Goal: Transaction & Acquisition: Purchase product/service

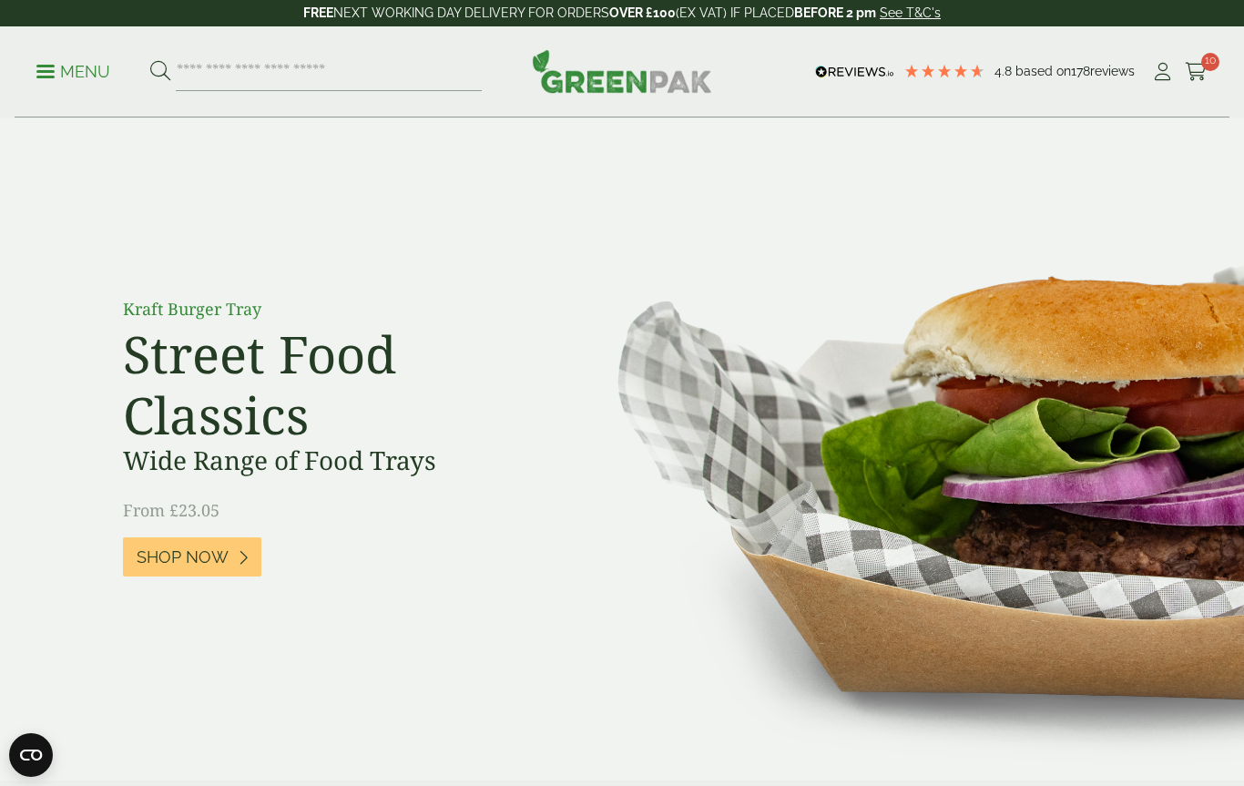
click at [1197, 83] on link "Cart 10" at bounding box center [1196, 71] width 23 height 27
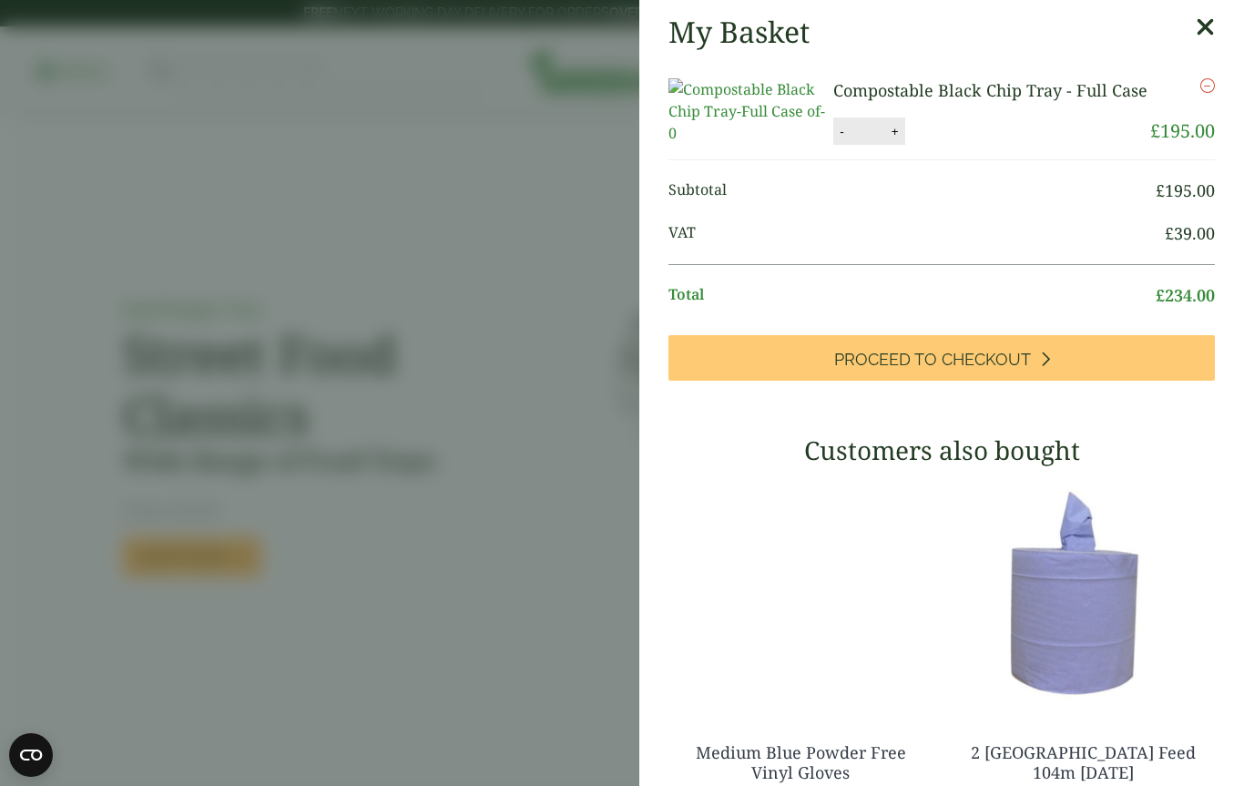
click at [491, 626] on aside "My Basket Compostable Black Chip Tray - Full Case Compostable Black Chip Tray -…" at bounding box center [622, 393] width 1244 height 786
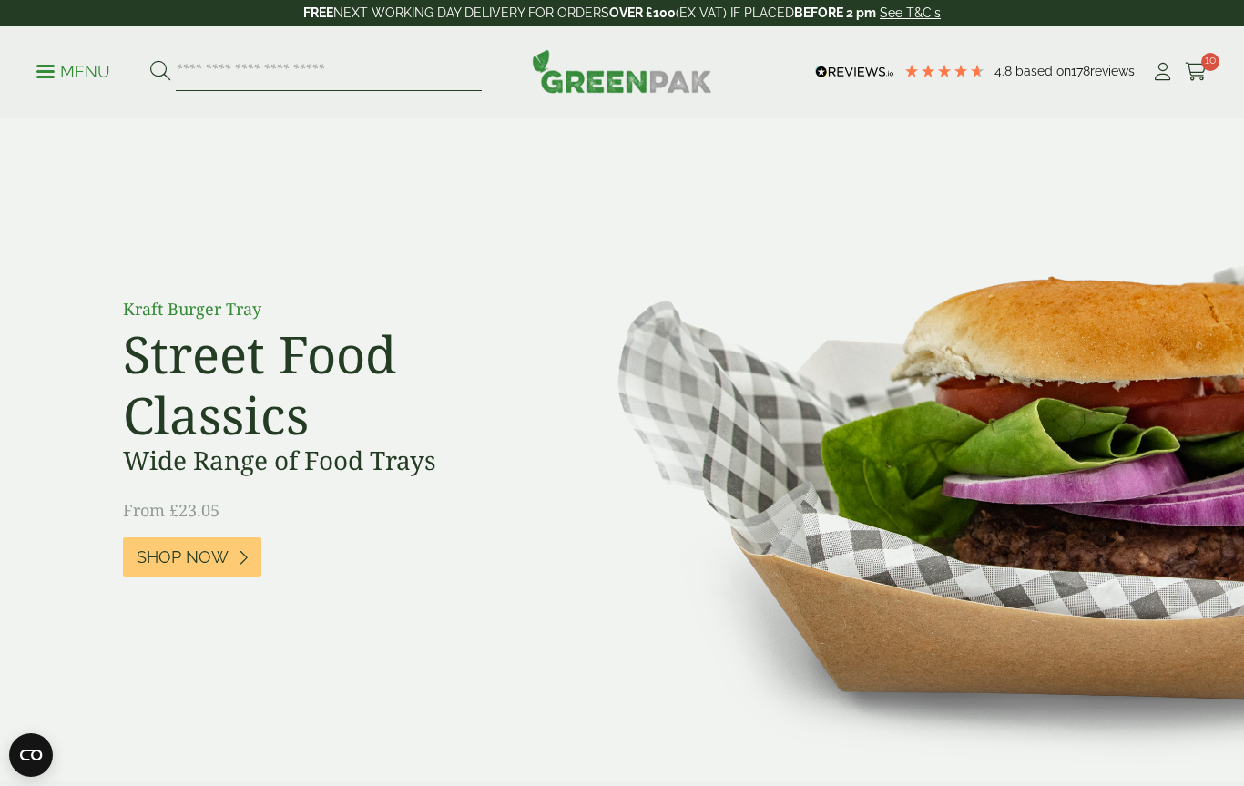
click at [277, 70] on input "search" at bounding box center [329, 72] width 306 height 38
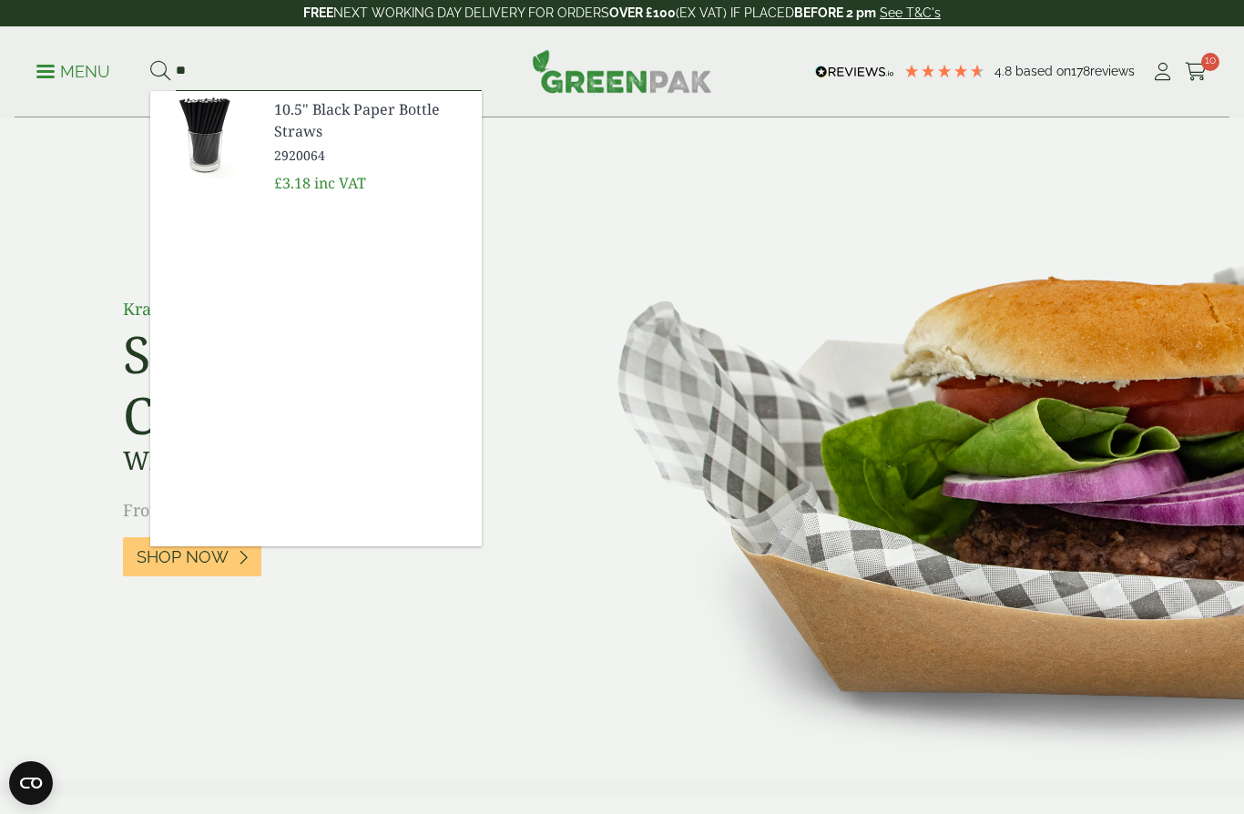
type input "*"
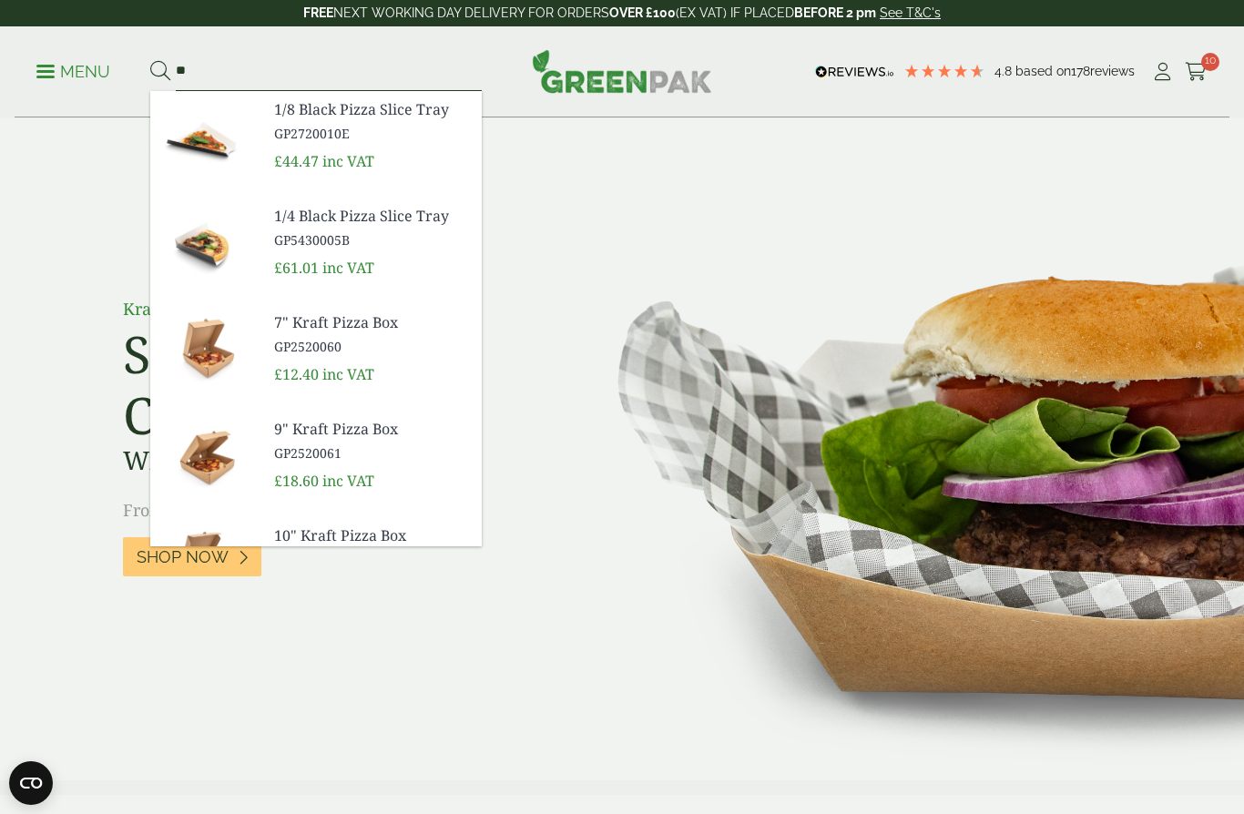
type input "*"
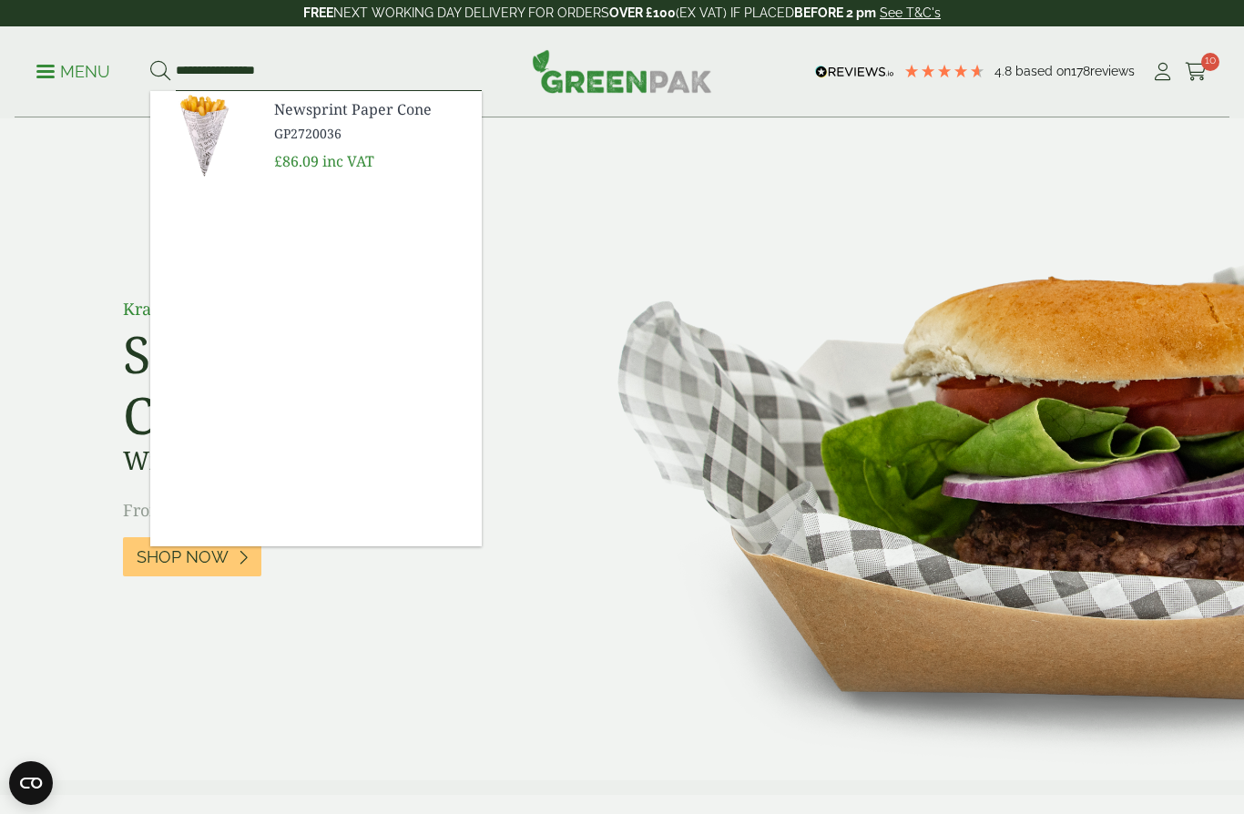
type input "**********"
click at [352, 134] on span "GP2720036" at bounding box center [370, 133] width 193 height 19
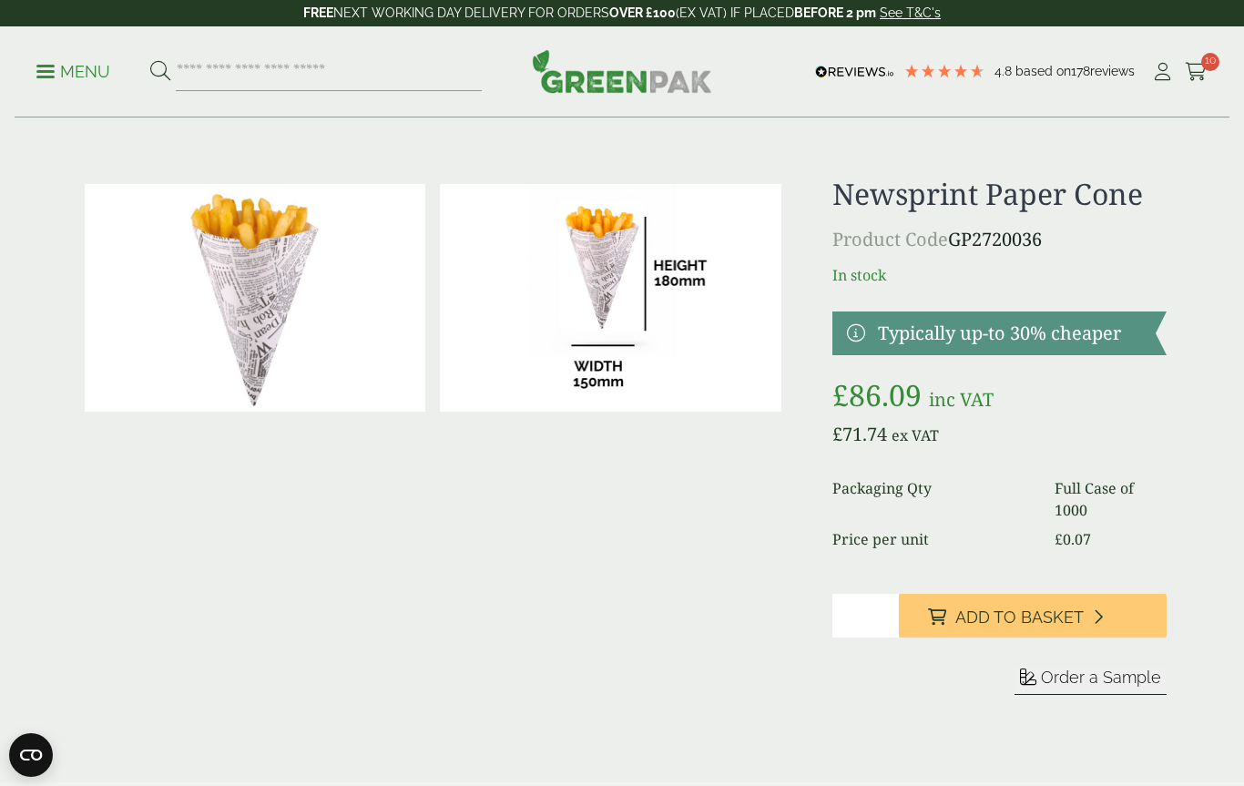
click at [866, 617] on input "*" at bounding box center [865, 616] width 66 height 44
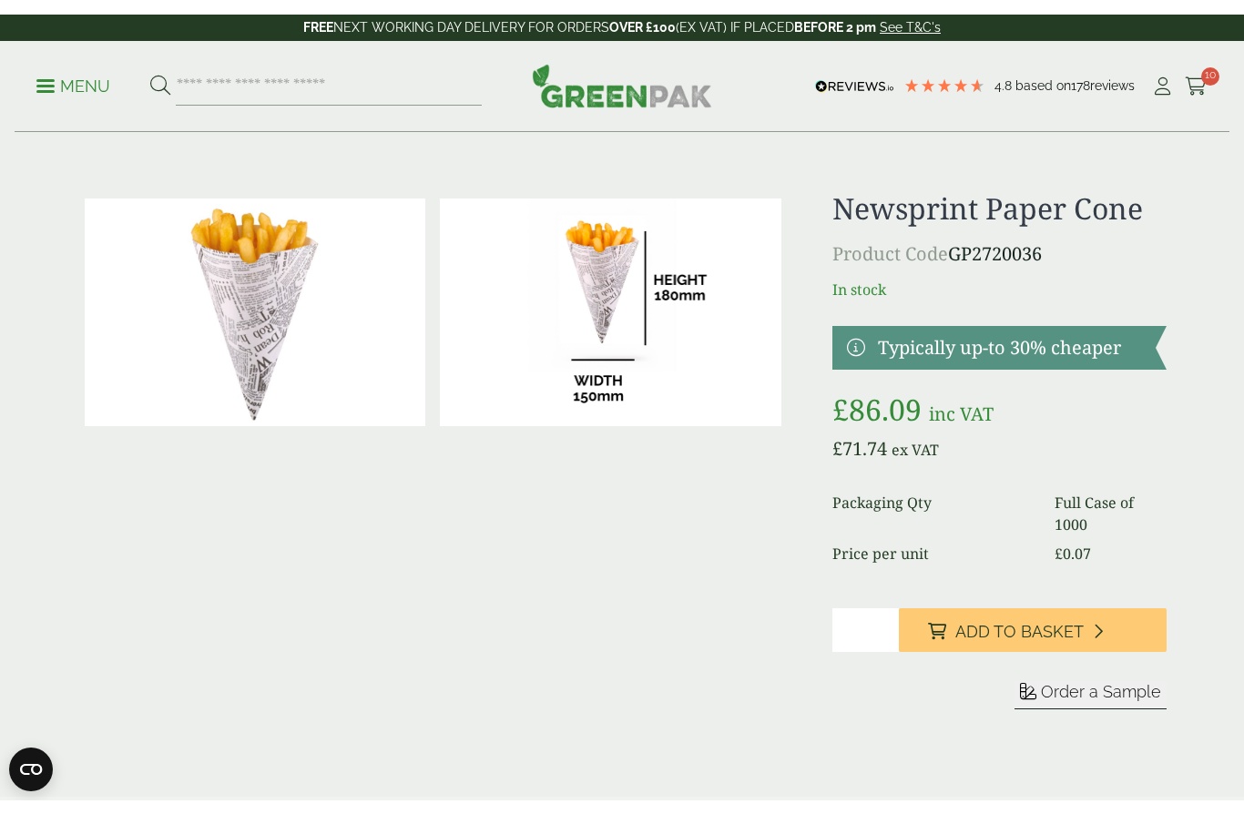
scroll to position [5, 0]
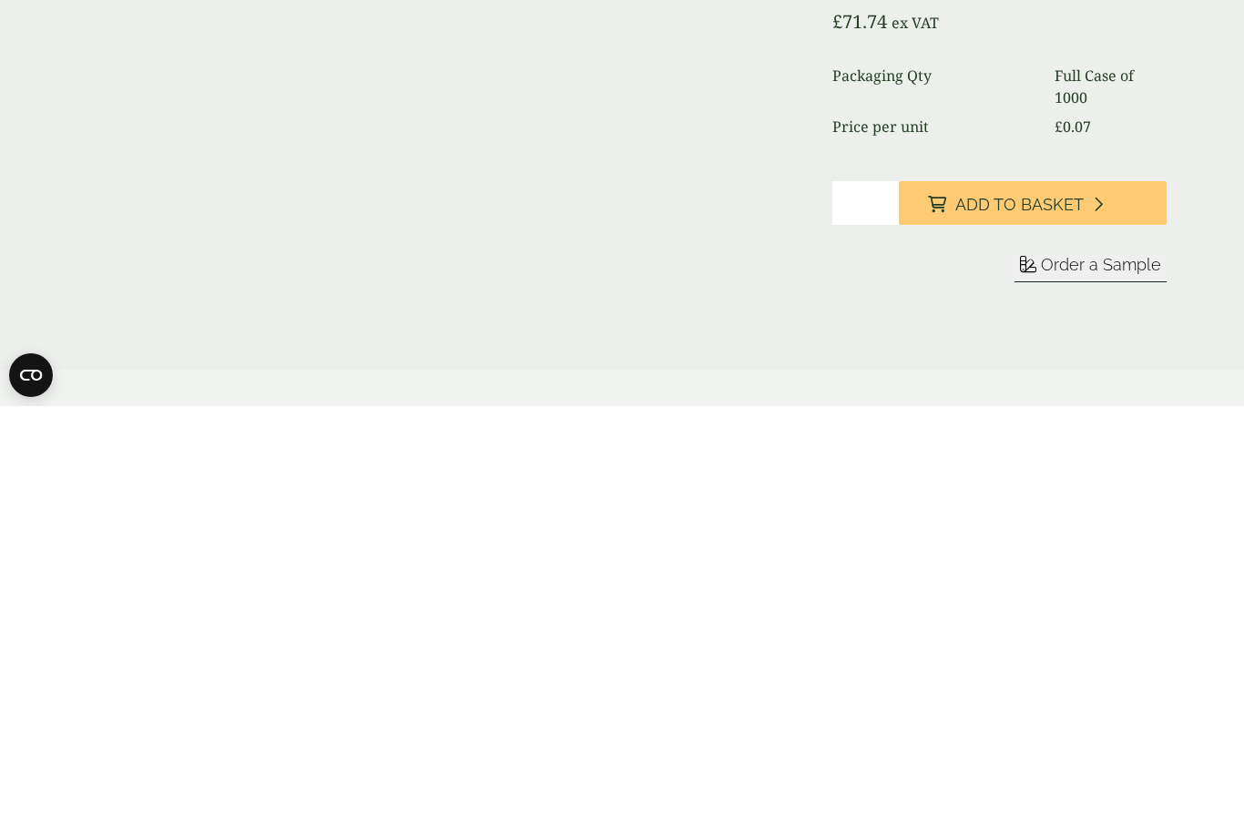
type input "*"
click at [1029, 603] on span "Add to Basket" at bounding box center [1019, 613] width 128 height 20
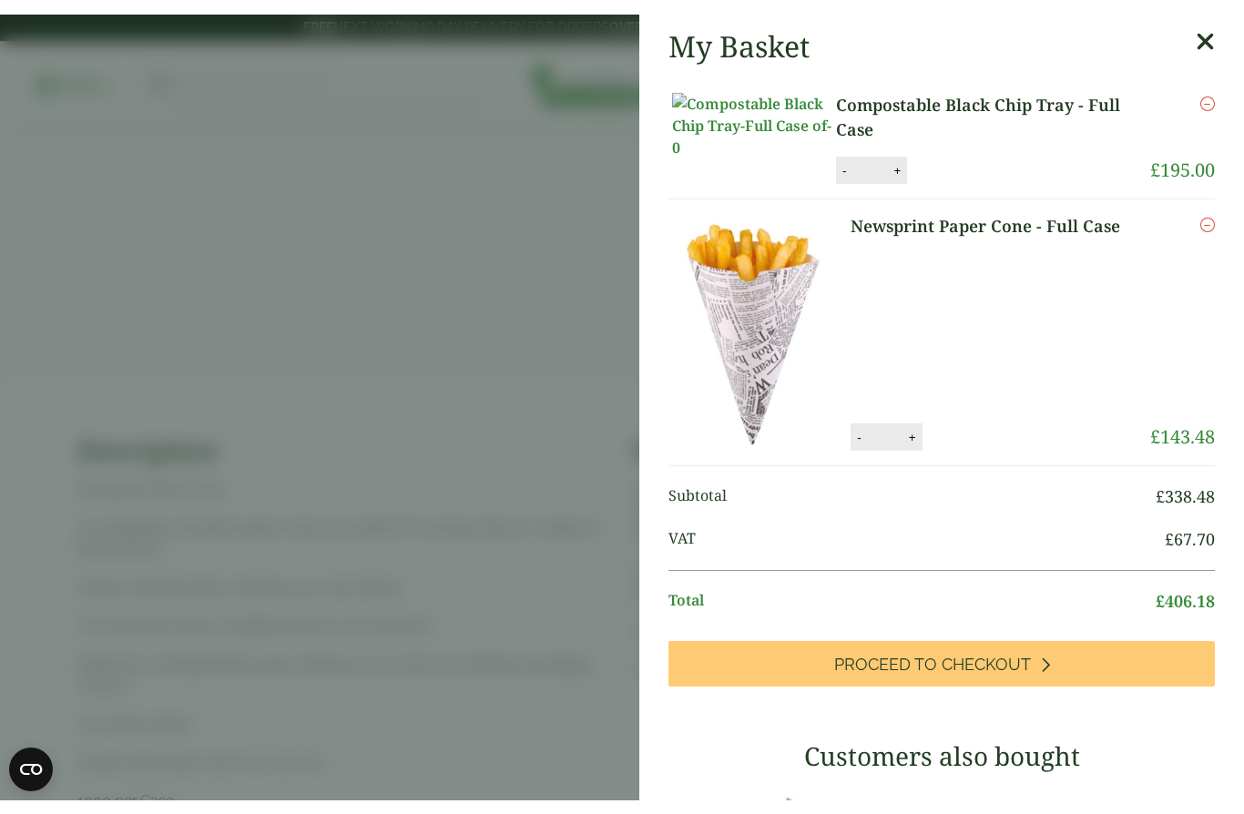
scroll to position [0, 0]
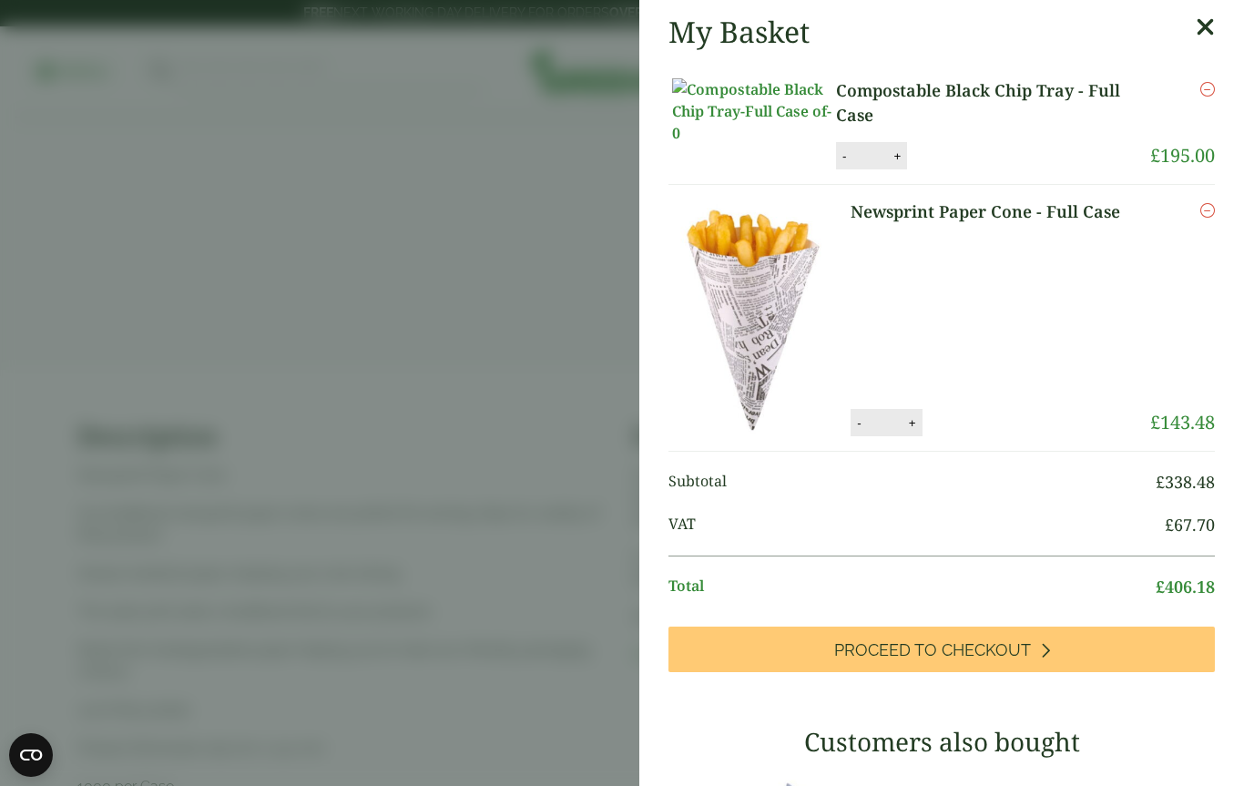
click at [1204, 37] on icon at bounding box center [1205, 27] width 19 height 25
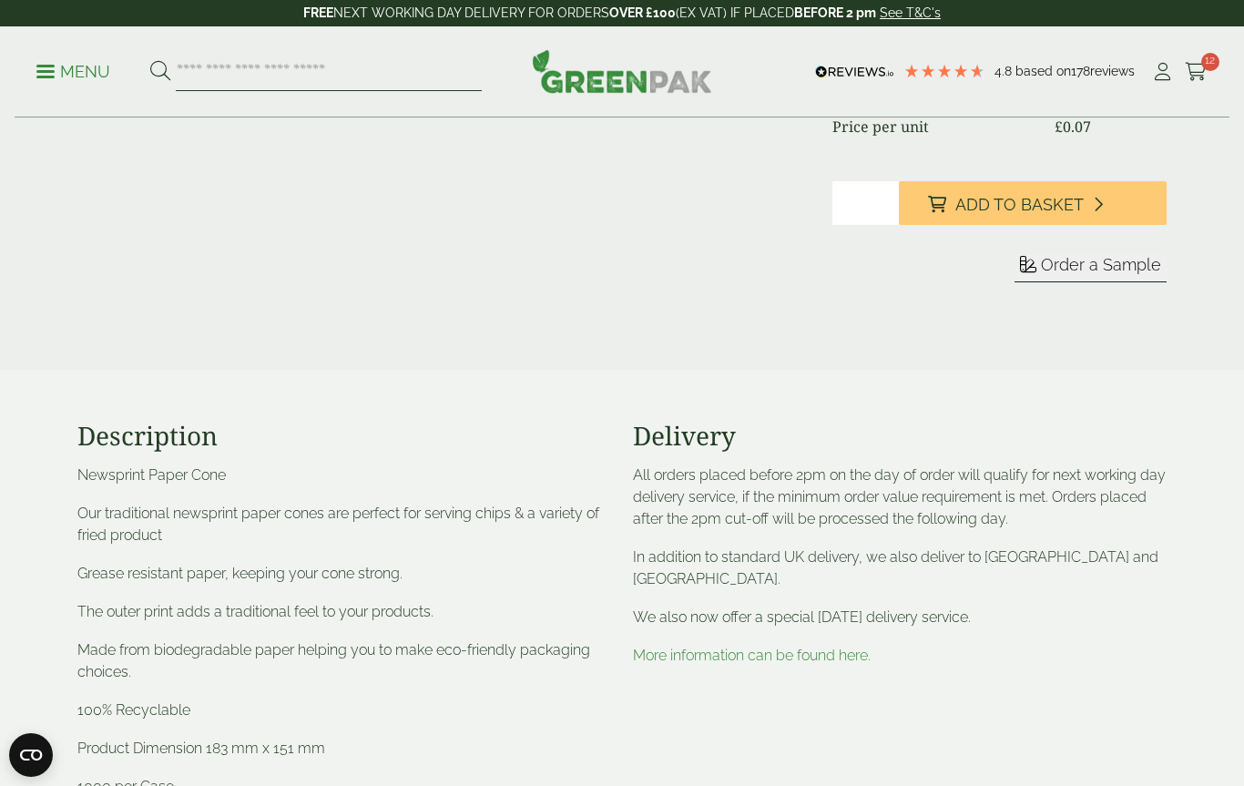
click at [379, 87] on input "search" at bounding box center [329, 72] width 306 height 38
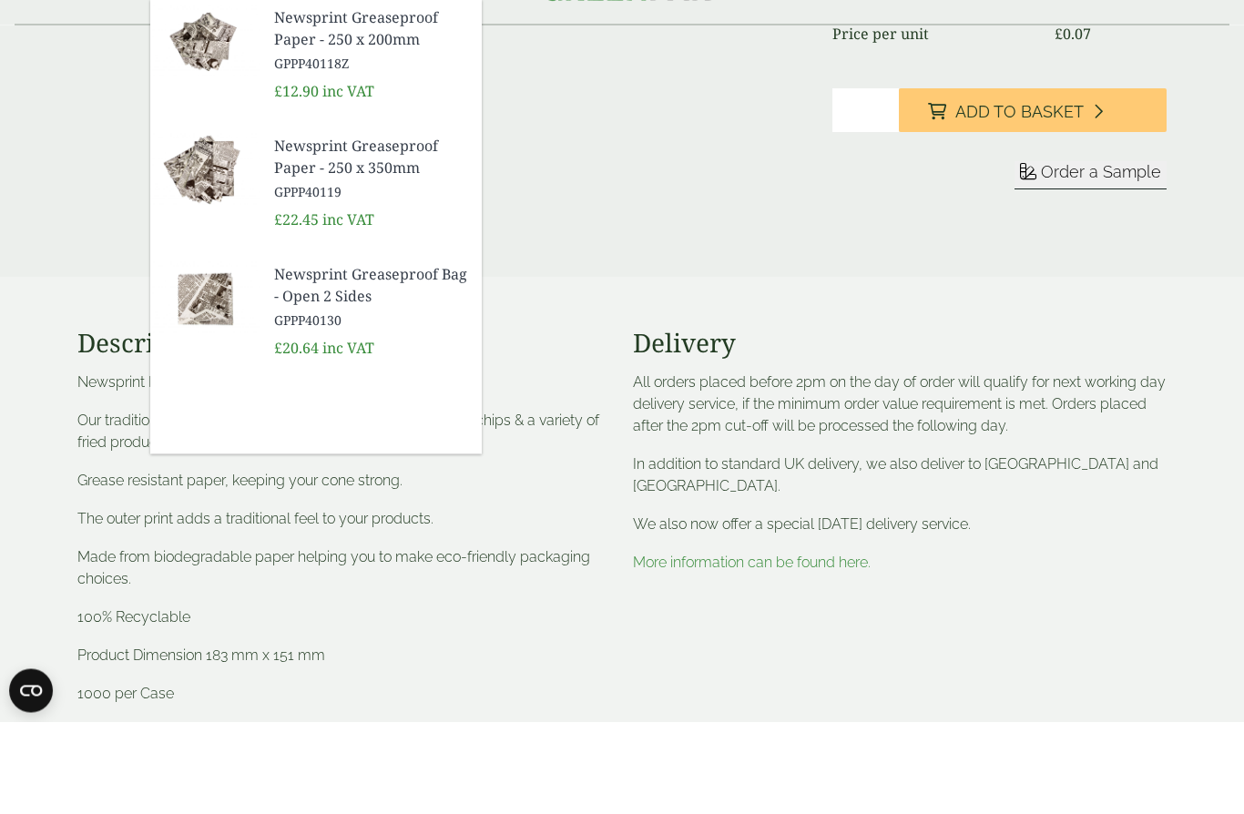
type input "**********"
click at [377, 402] on span "GPPP40130" at bounding box center [370, 411] width 193 height 19
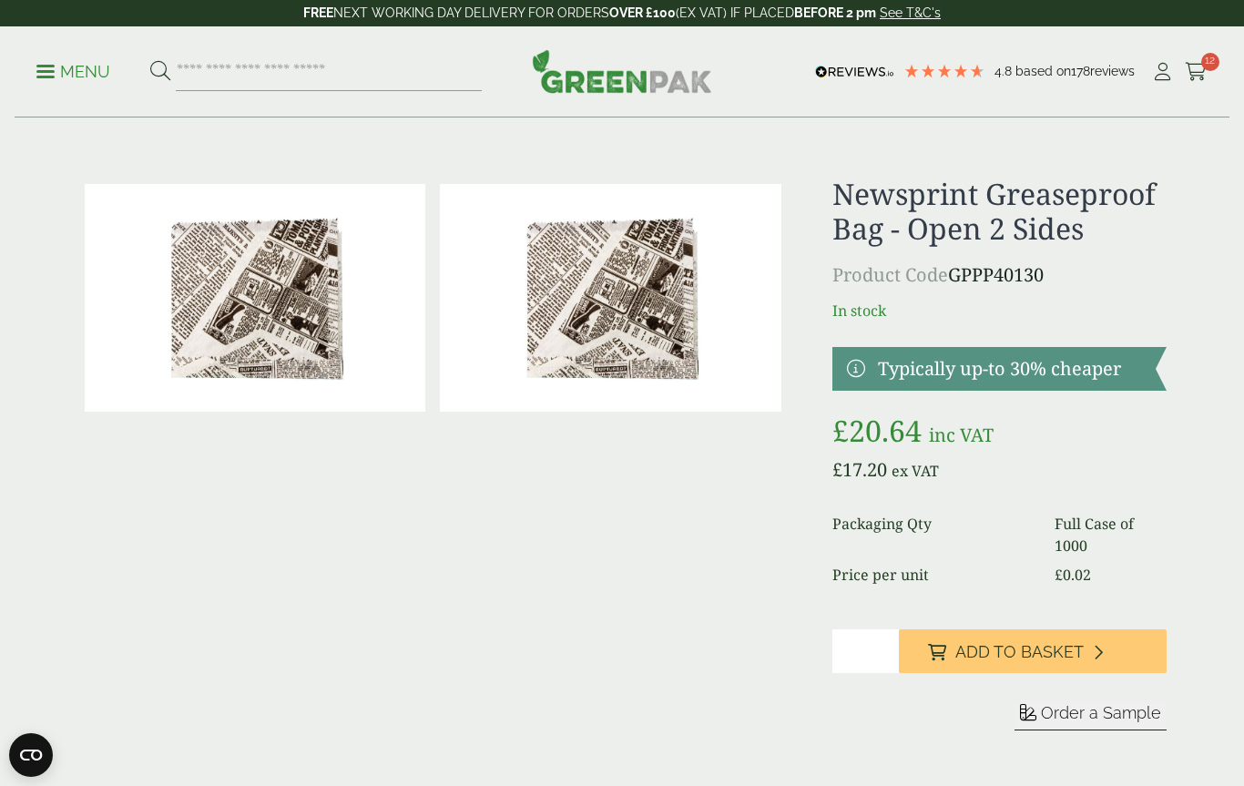
click at [873, 647] on input "*" at bounding box center [865, 651] width 66 height 44
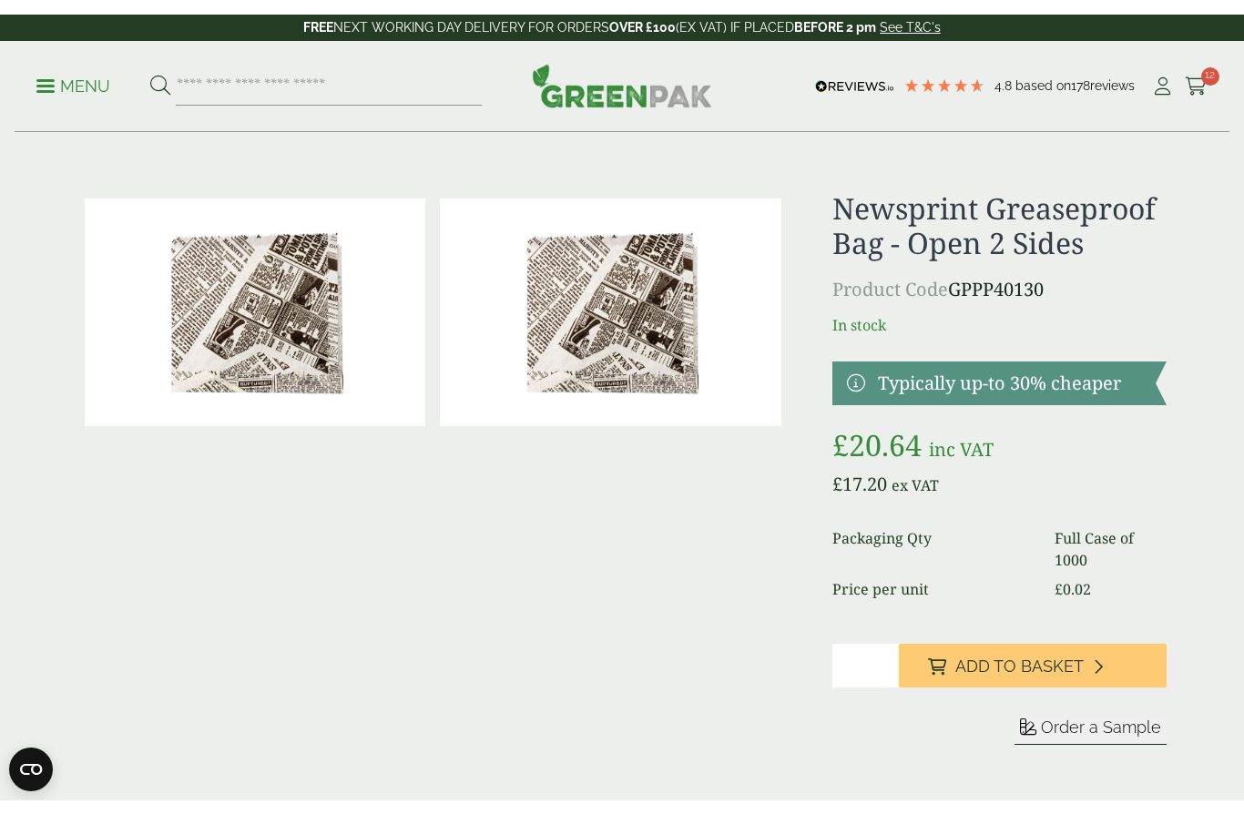
scroll to position [39, 0]
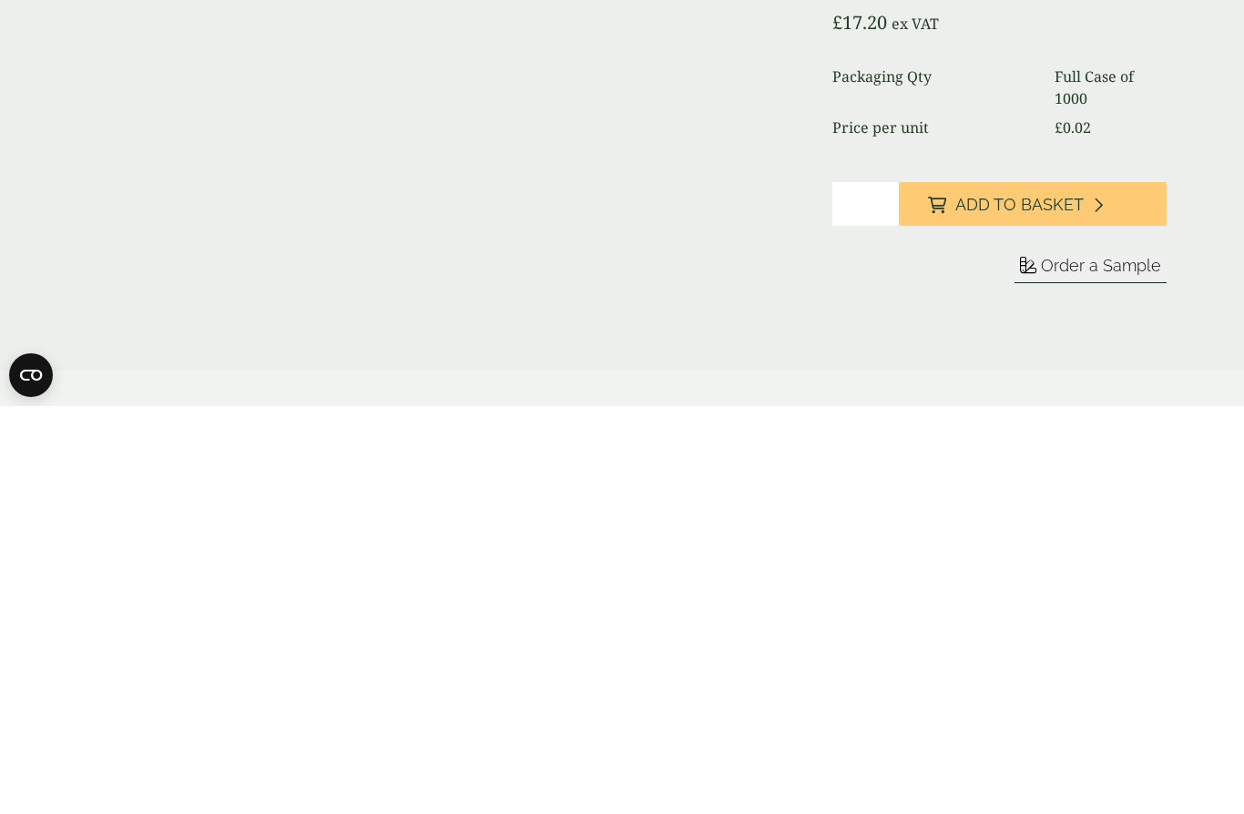
type input "**"
click at [1062, 603] on span "Add to Basket" at bounding box center [1019, 613] width 128 height 20
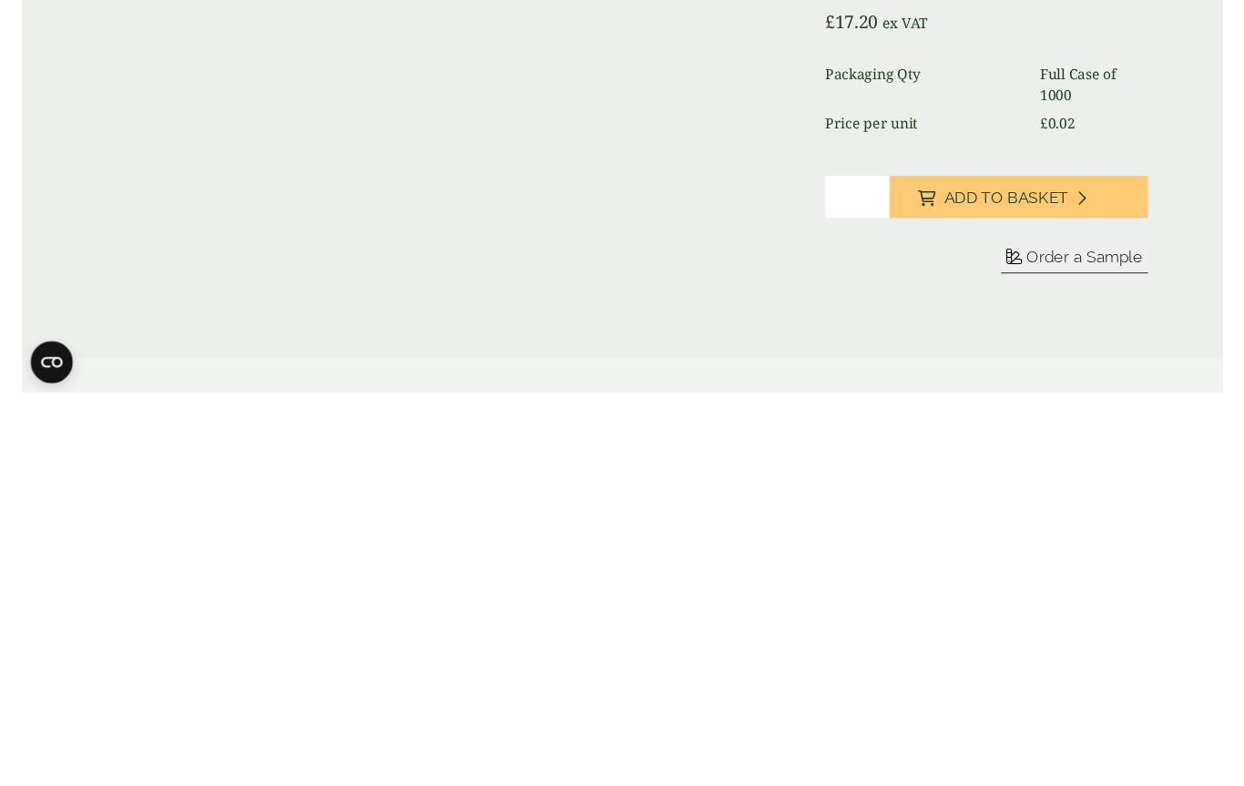
scroll to position [447, 0]
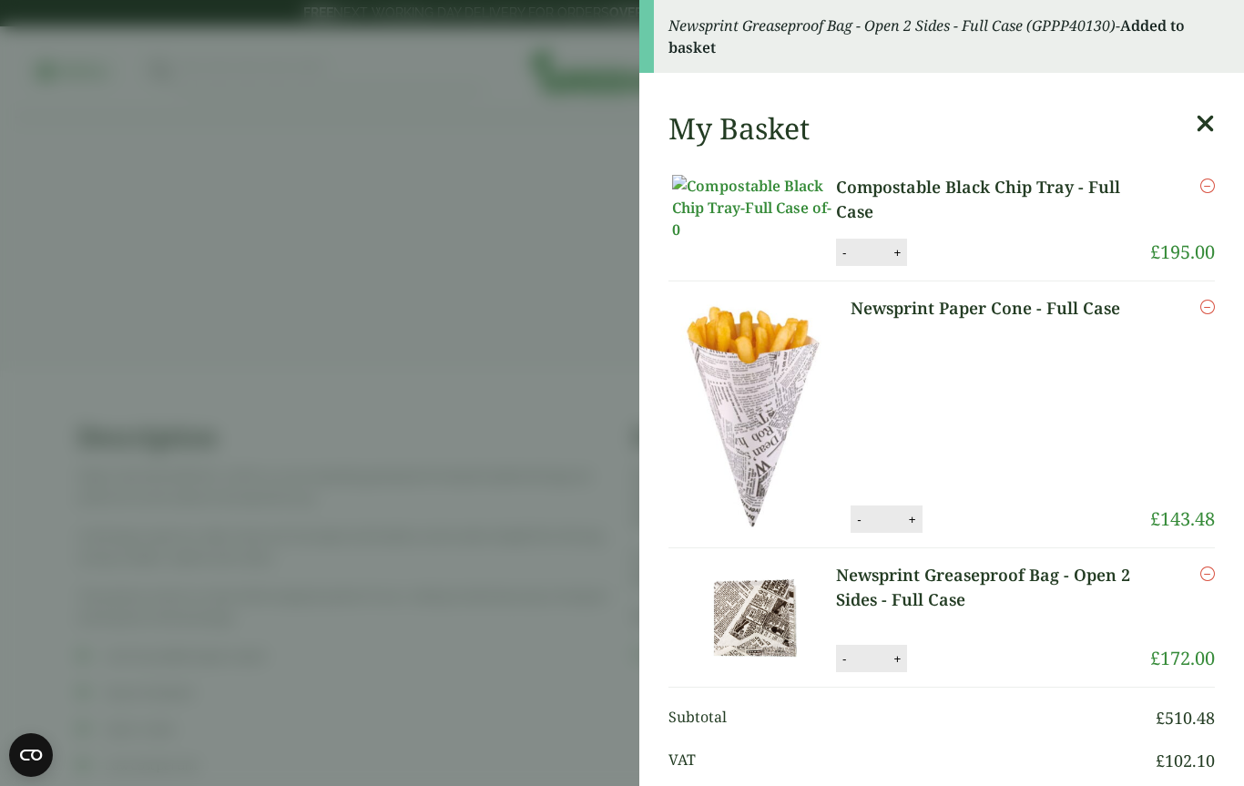
click at [487, 553] on aside "Newsprint Greaseproof Bag - Open 2 Sides - Full Case (GPPP40130) - Added to bas…" at bounding box center [622, 393] width 1244 height 786
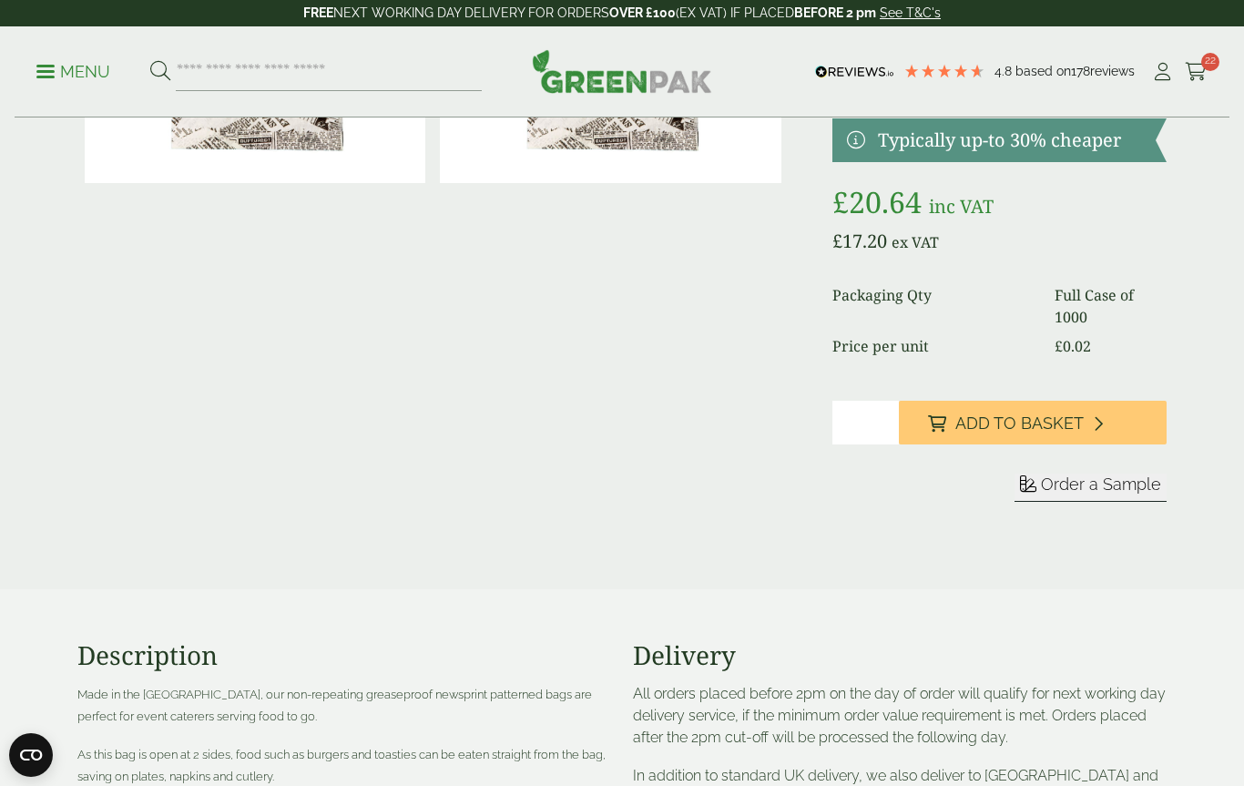
scroll to position [228, 0]
click at [1206, 74] on icon at bounding box center [1196, 72] width 23 height 18
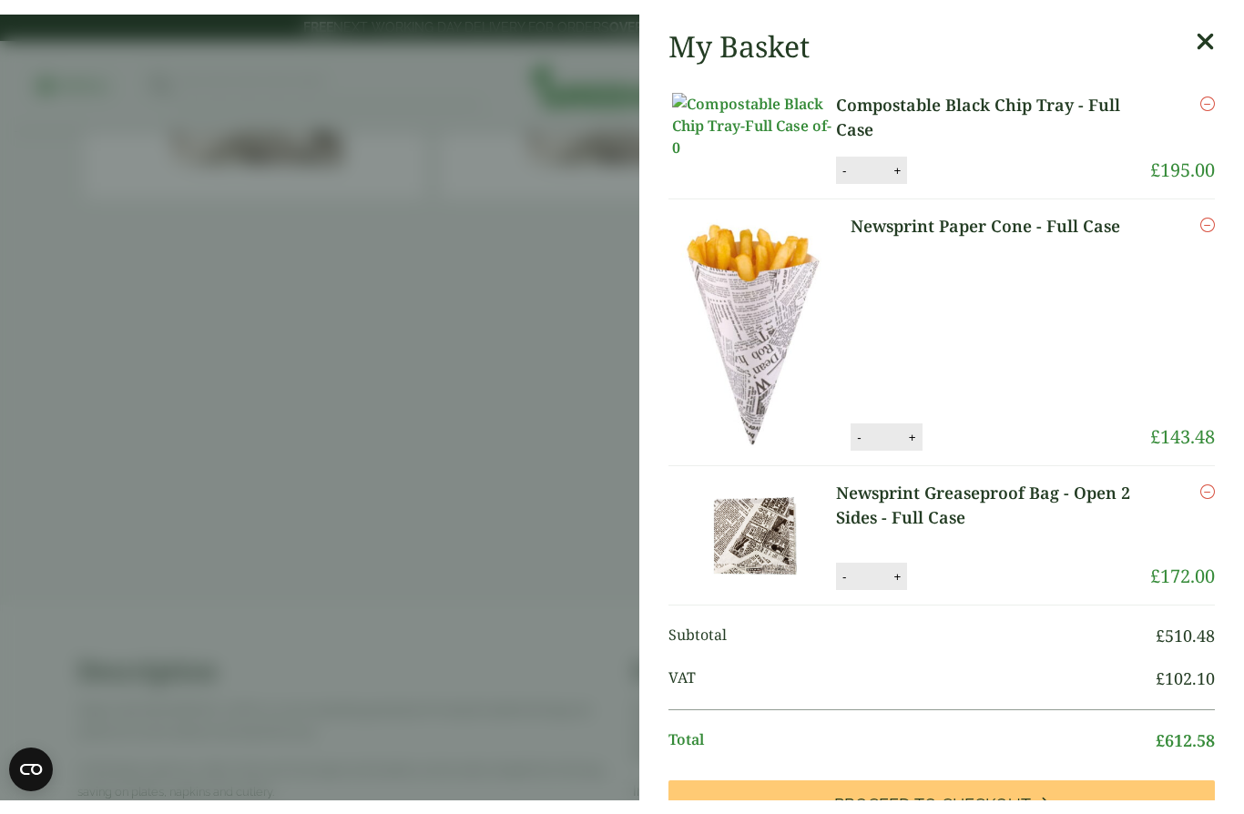
scroll to position [0, 0]
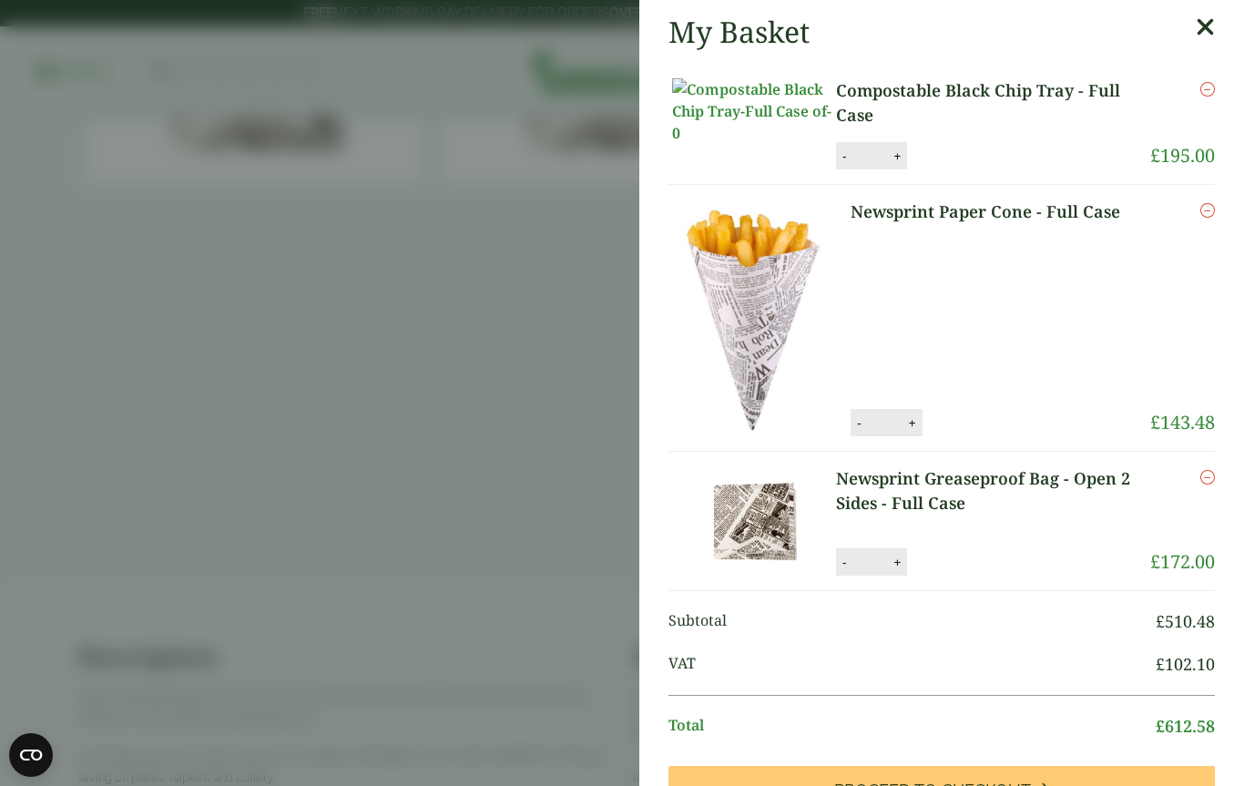
click at [475, 536] on aside "My Basket Compostable Black Chip Tray - Full Case Compostable Black Chip Tray -…" at bounding box center [622, 393] width 1244 height 786
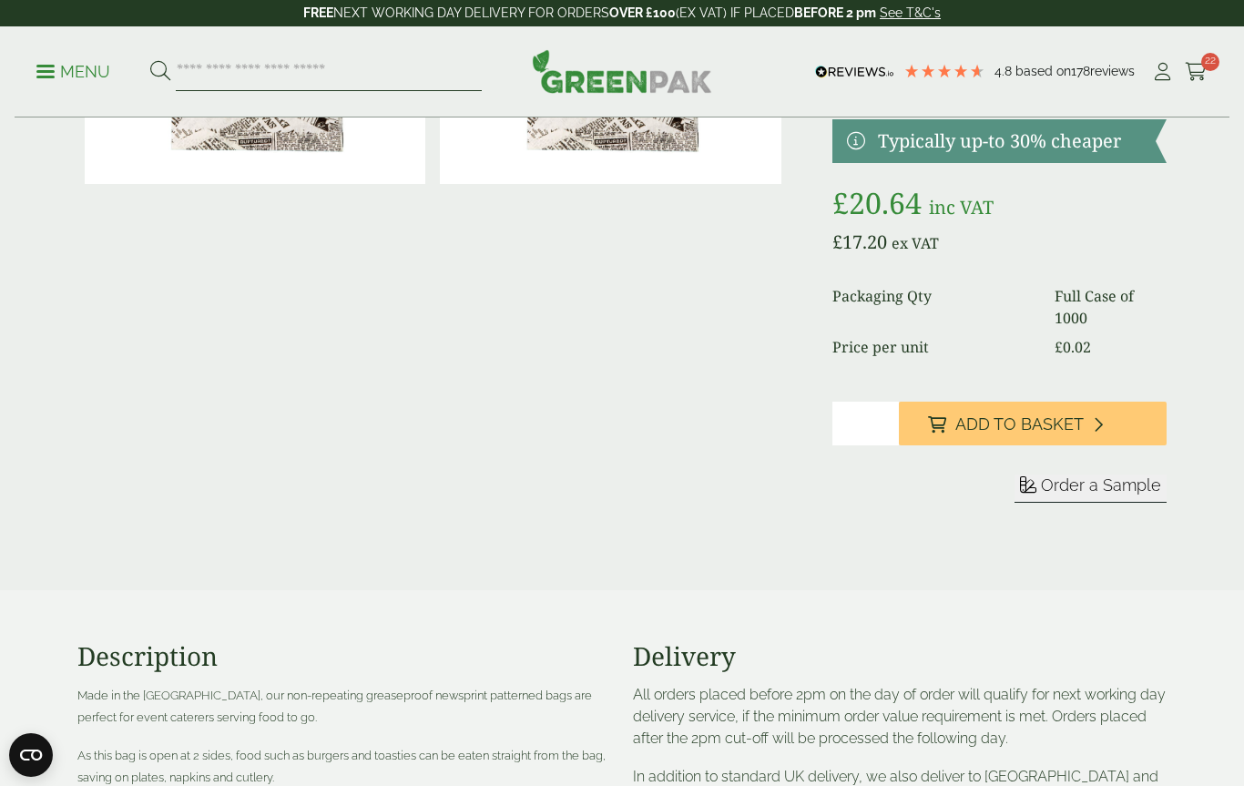
click at [271, 60] on input "search" at bounding box center [329, 72] width 306 height 38
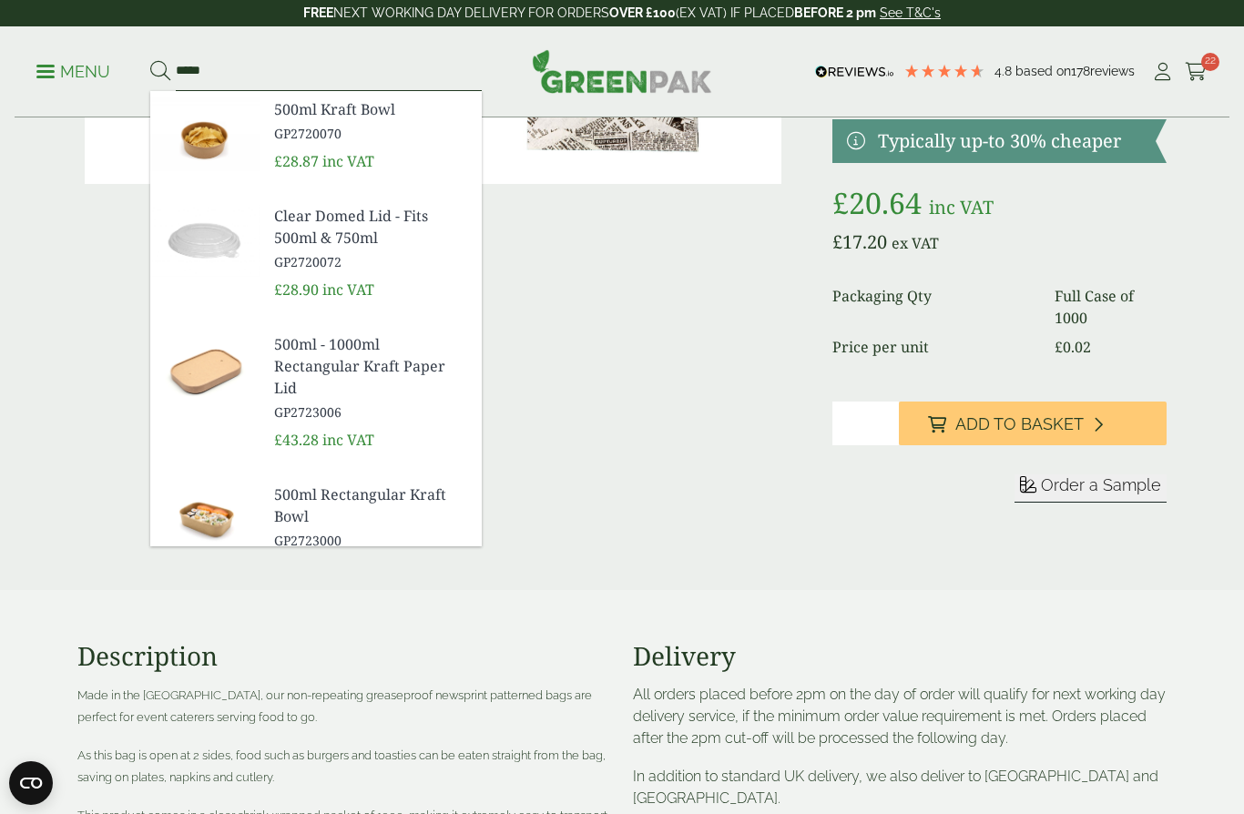
type input "*****"
click at [328, 135] on span "GP2720070" at bounding box center [370, 133] width 193 height 19
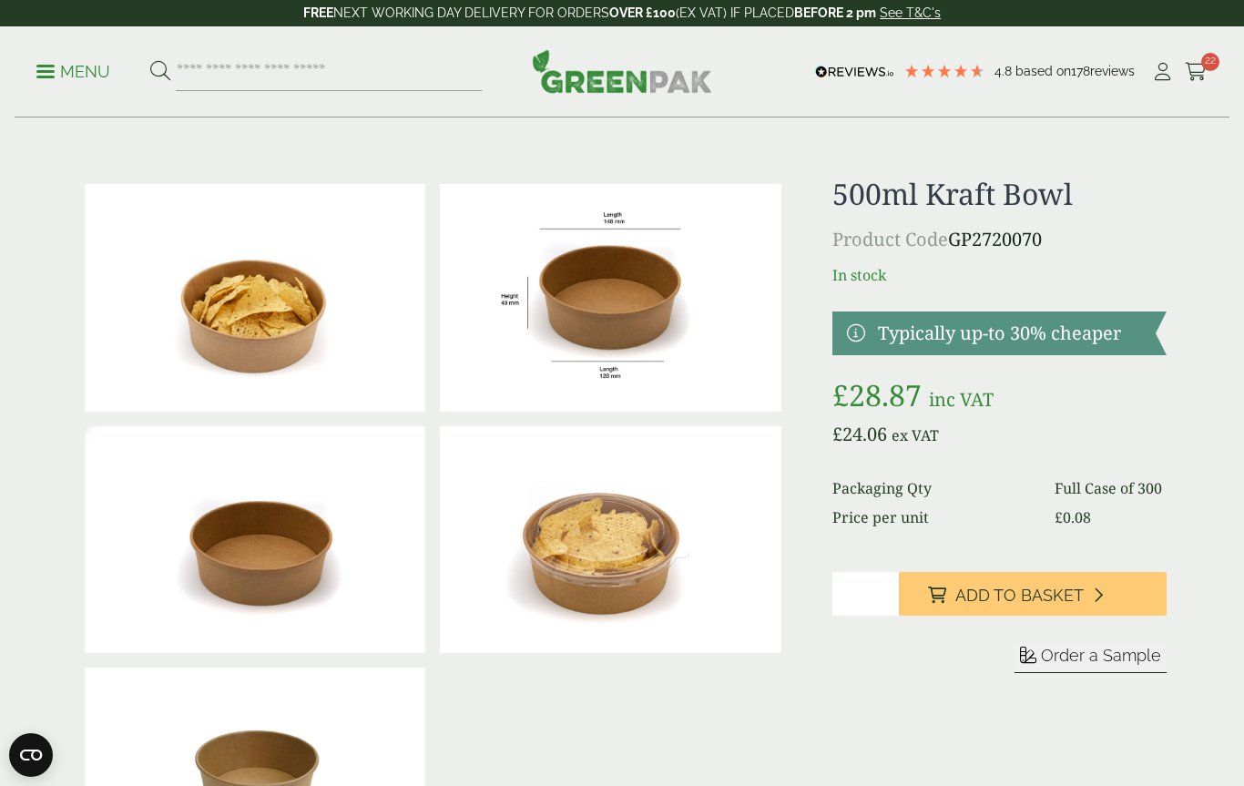
click at [866, 609] on input "*" at bounding box center [865, 594] width 66 height 44
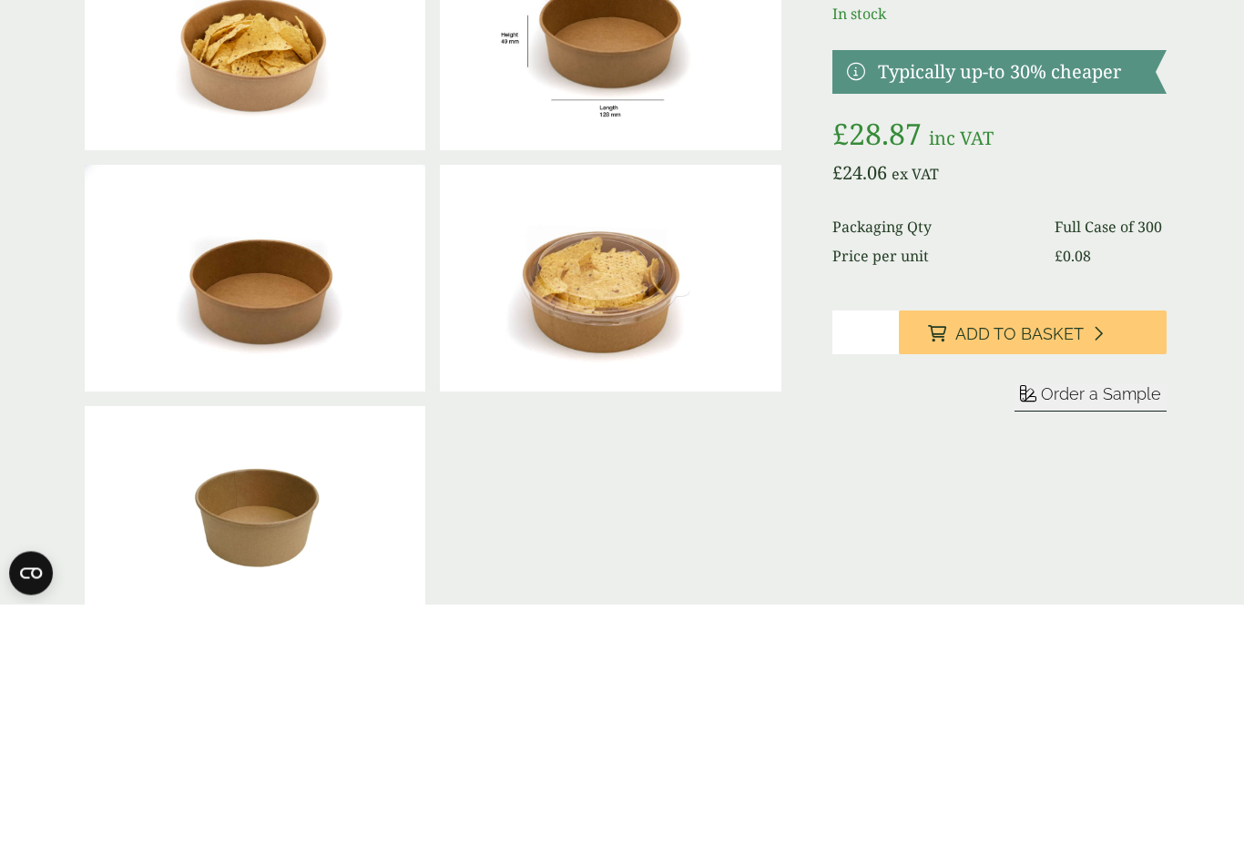
type input "*"
click at [1016, 585] on span "Add to Basket" at bounding box center [1019, 595] width 128 height 20
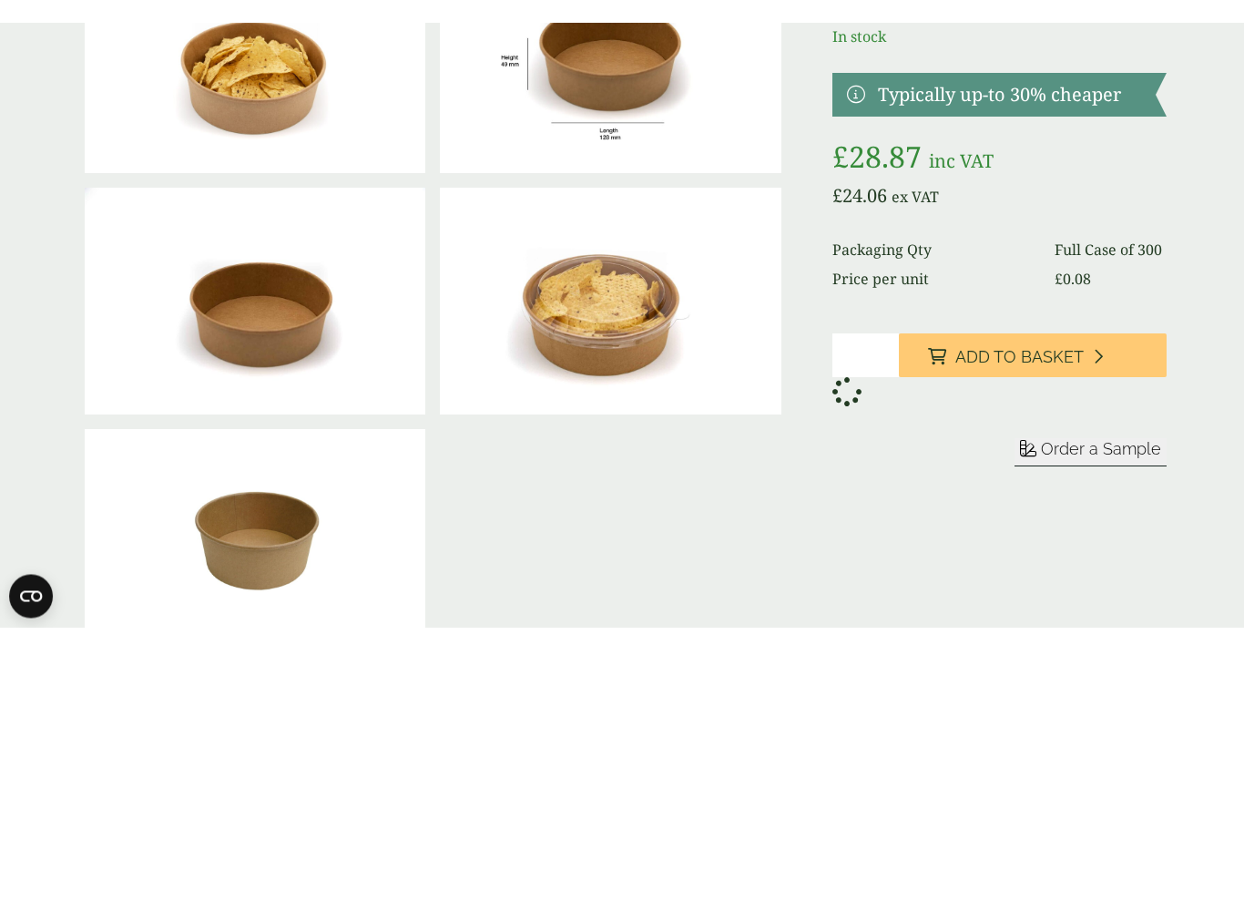
scroll to position [261, 0]
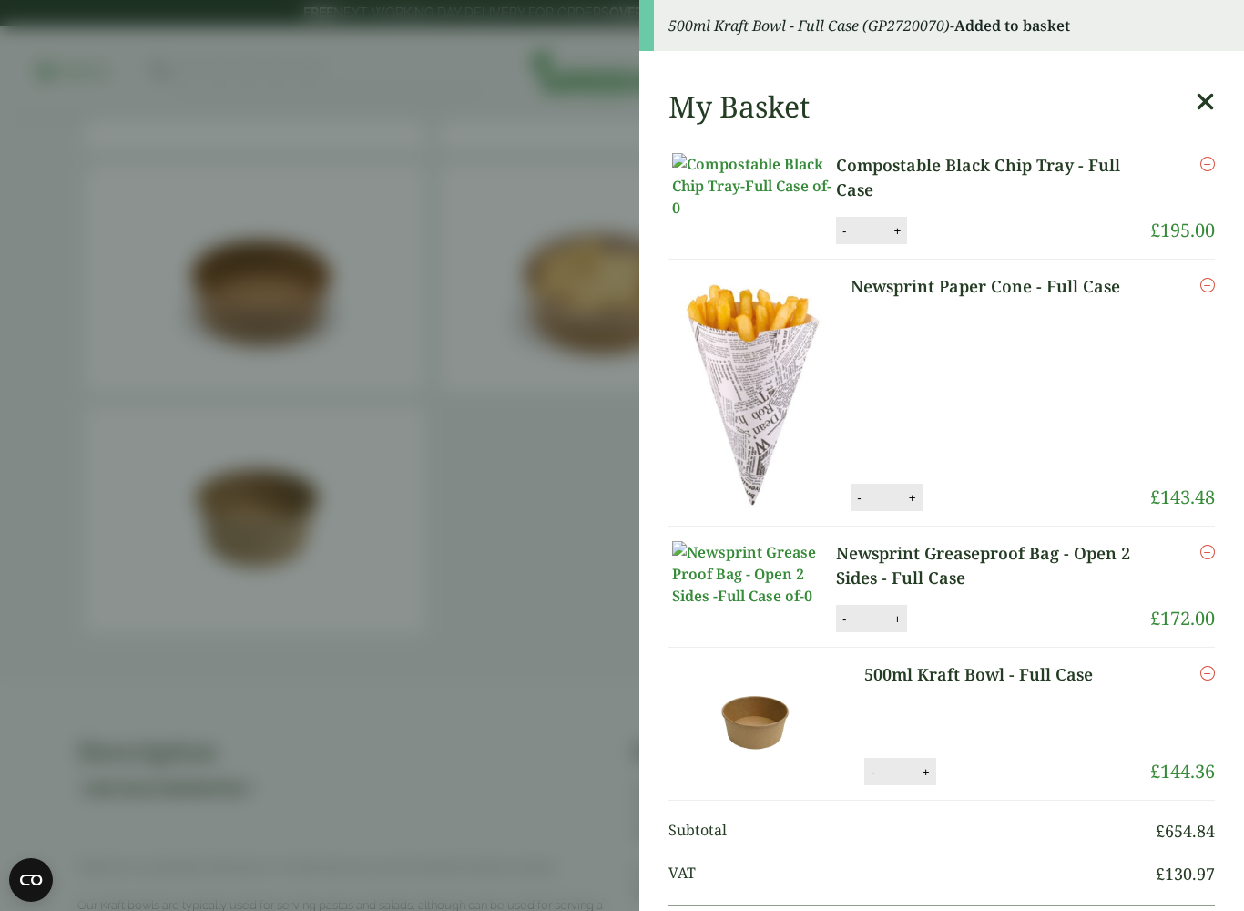
click at [563, 644] on aside "500ml Kraft Bowl - Full Case (GP2720070) - Added to basket My Basket Compostabl…" at bounding box center [622, 455] width 1244 height 911
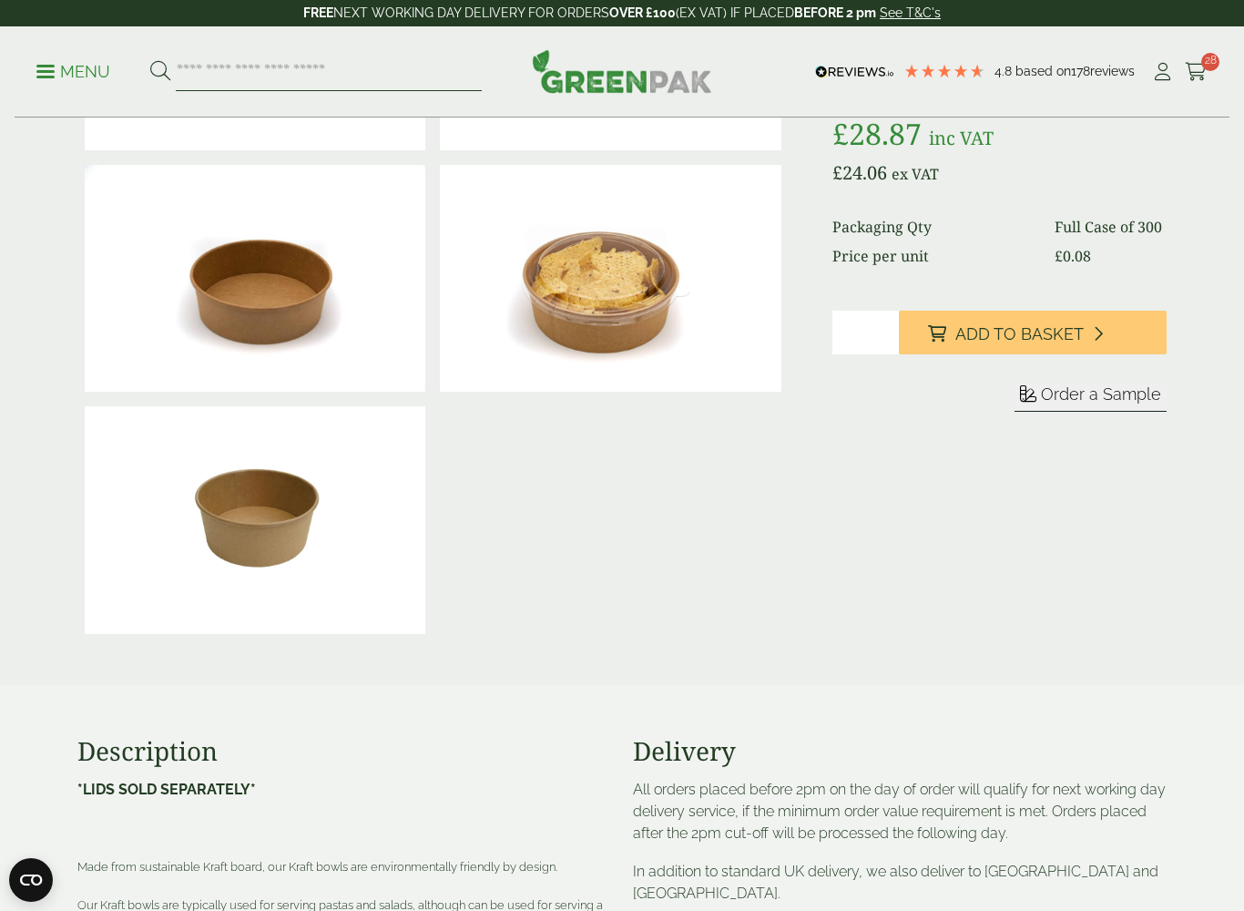
click at [349, 88] on input "search" at bounding box center [329, 72] width 306 height 38
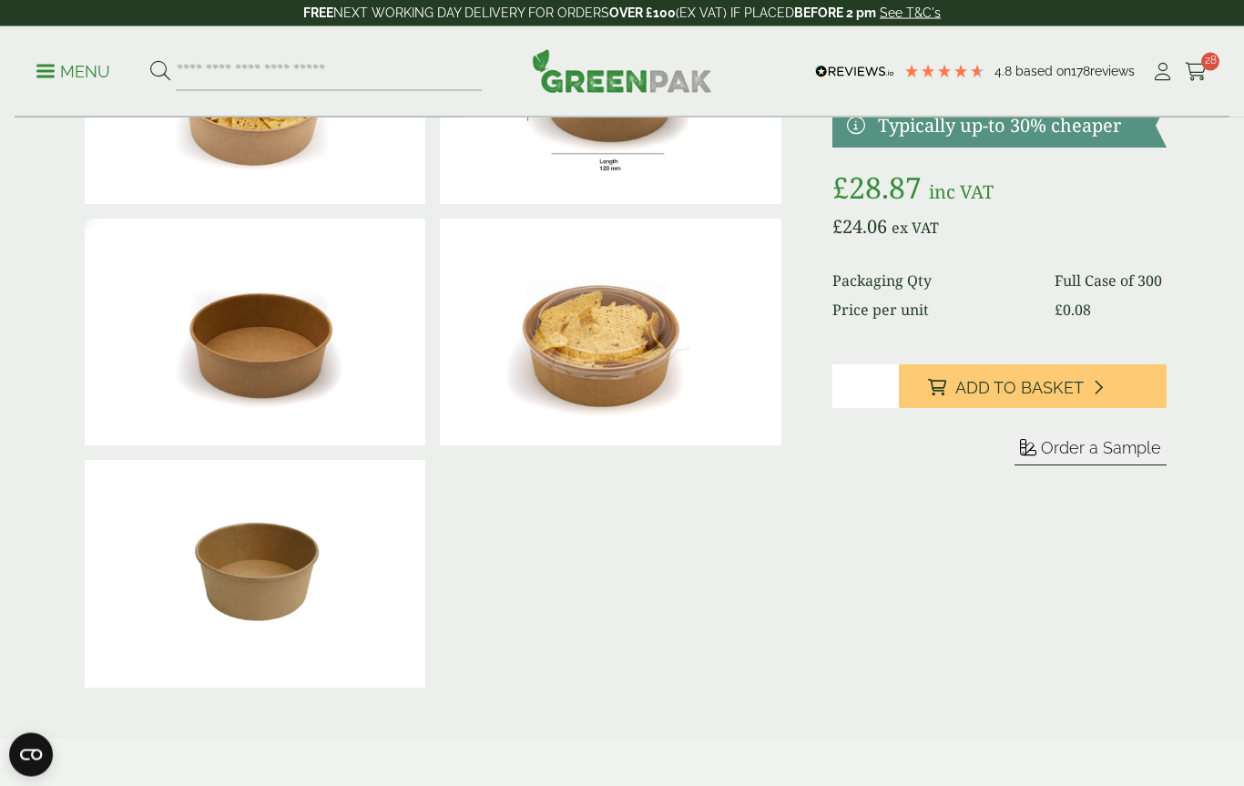
scroll to position [0, 0]
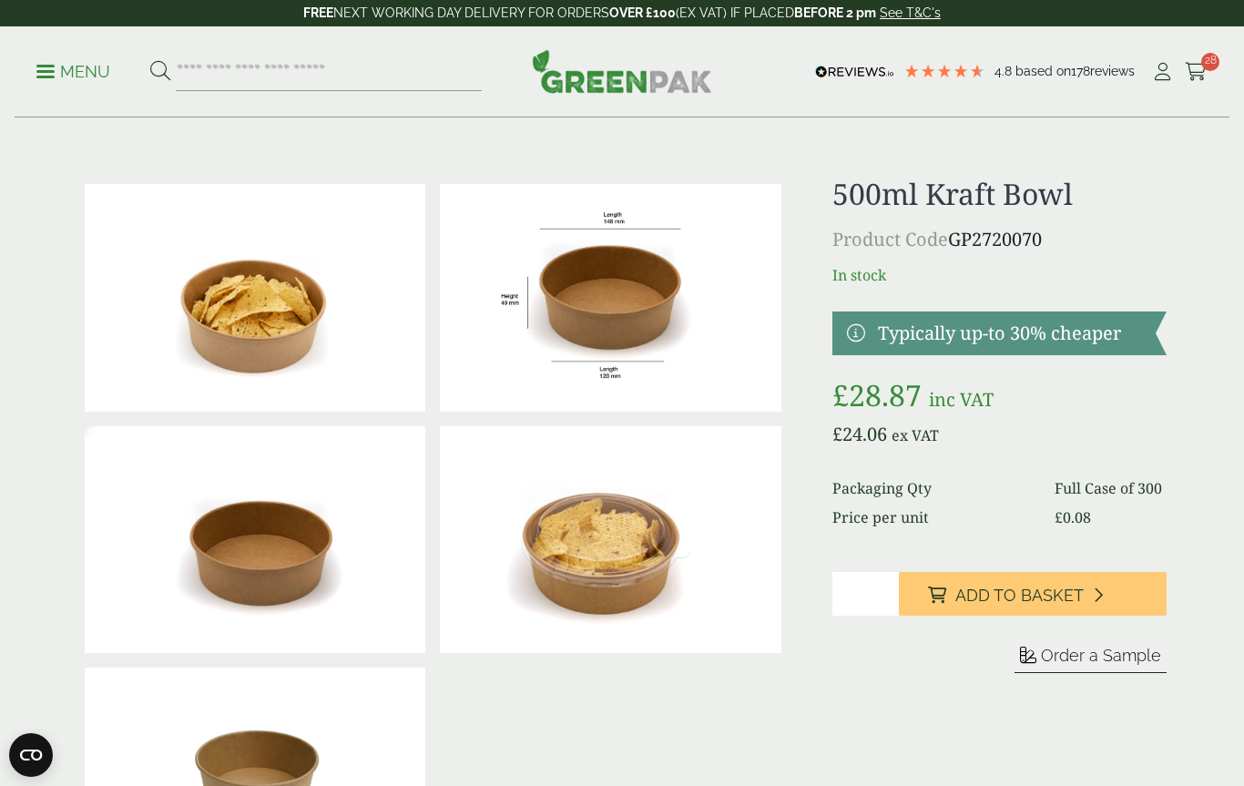
click at [1206, 70] on span "28" at bounding box center [1210, 62] width 18 height 18
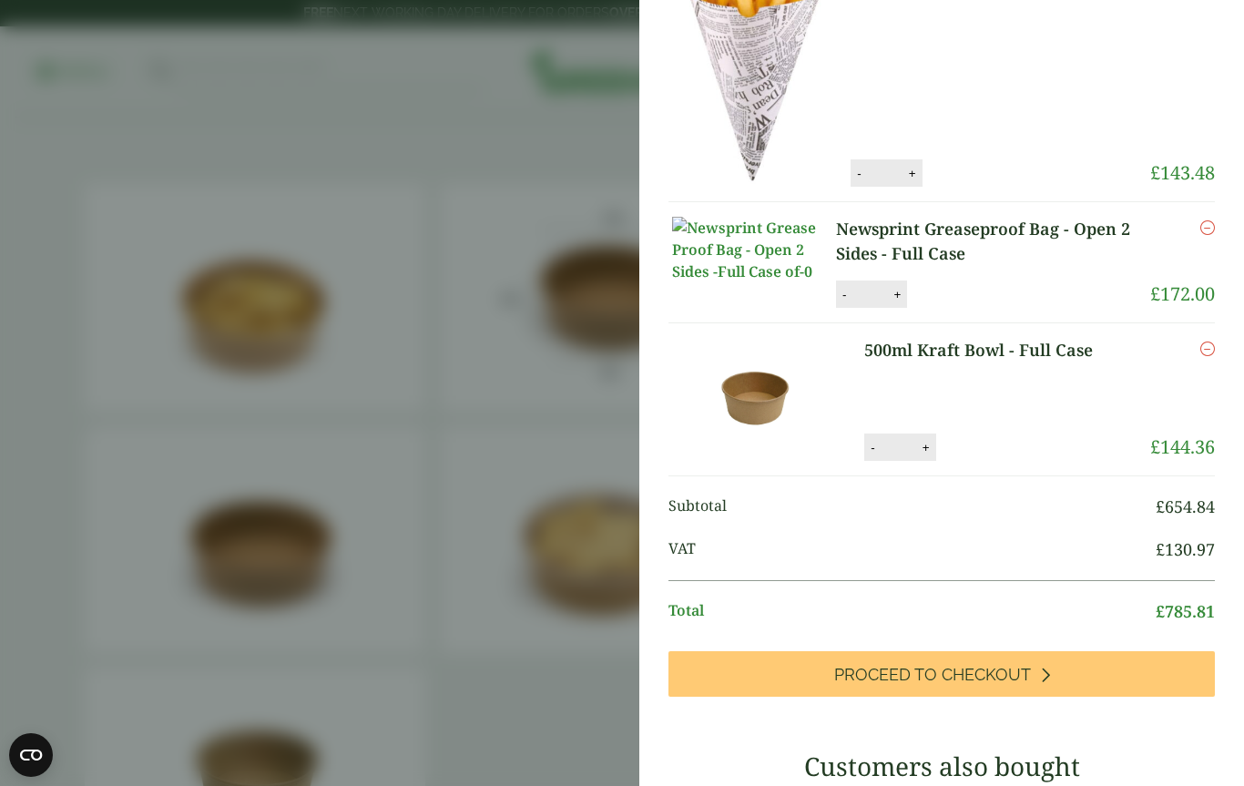
scroll to position [249, 0]
click at [953, 685] on span "Proceed to Checkout" at bounding box center [932, 675] width 197 height 20
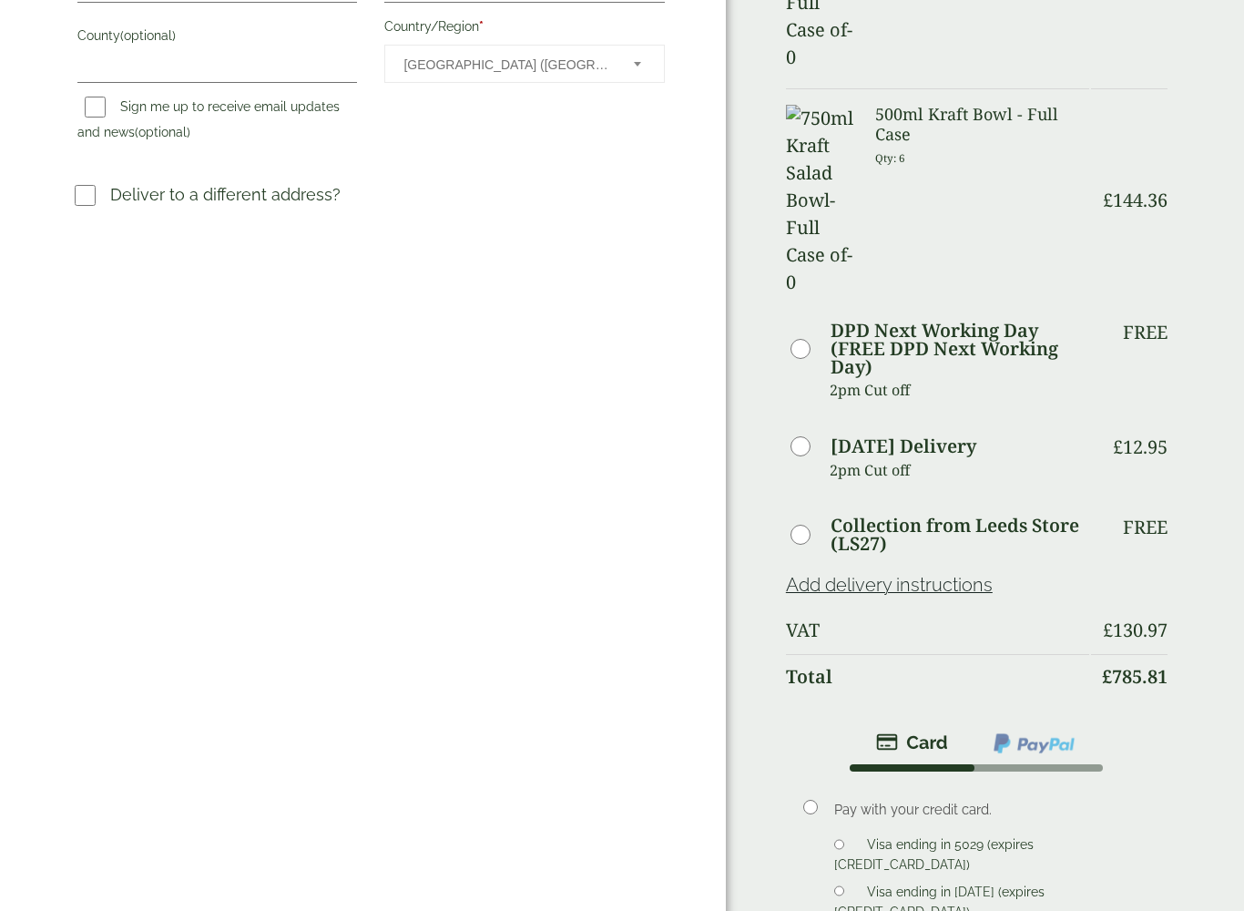
scroll to position [606, 0]
